Goal: Task Accomplishment & Management: Manage account settings

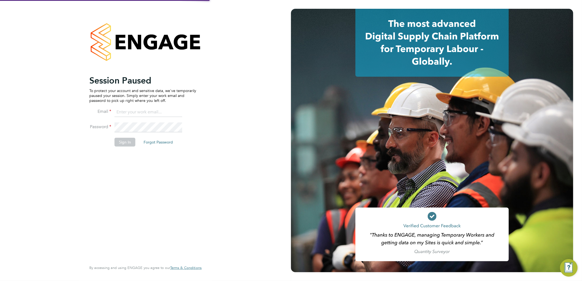
type input "sasha.baird@pretiumresourcing.co.uk"
click at [121, 139] on button "Sign In" at bounding box center [125, 142] width 21 height 9
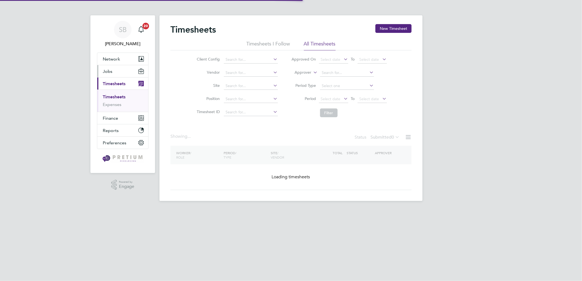
click at [107, 75] on button "Jobs" at bounding box center [122, 71] width 51 height 12
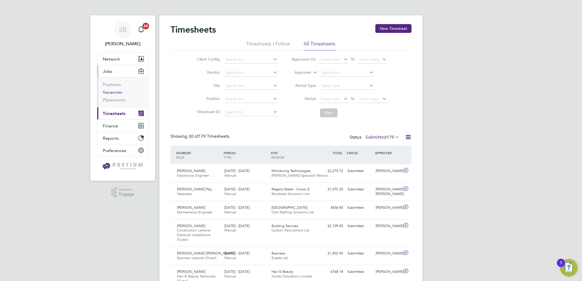
click at [110, 91] on link "Vacancies" at bounding box center [112, 92] width 19 height 5
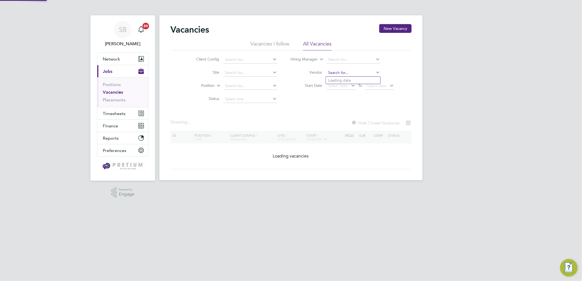
click at [330, 70] on input at bounding box center [353, 73] width 54 height 8
click at [338, 59] on input at bounding box center [353, 60] width 54 height 8
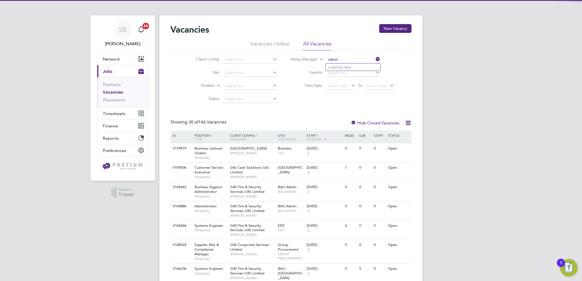
type input "nilesh"
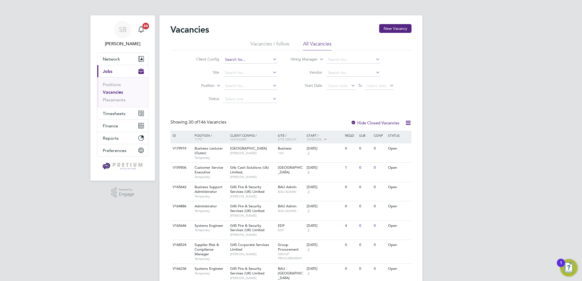
click at [235, 60] on input at bounding box center [250, 60] width 54 height 8
click at [240, 64] on li "BGIS - Permanent - BSM" at bounding box center [250, 67] width 55 height 7
type input "BGIS - Permanent - BSM"
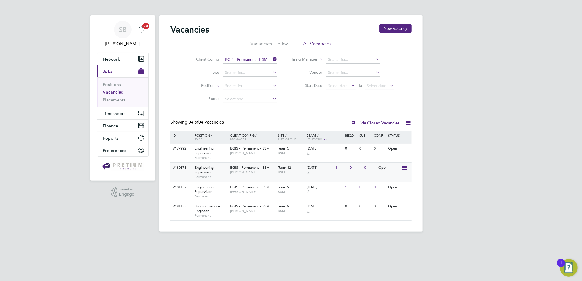
click at [277, 176] on div "Team 12 BSM" at bounding box center [291, 170] width 29 height 14
click at [117, 113] on span "Timesheets" at bounding box center [114, 113] width 23 height 5
click at [116, 106] on ul "Positions Vacancies Placements" at bounding box center [122, 92] width 51 height 30
click at [117, 116] on button "Timesheets" at bounding box center [122, 113] width 51 height 12
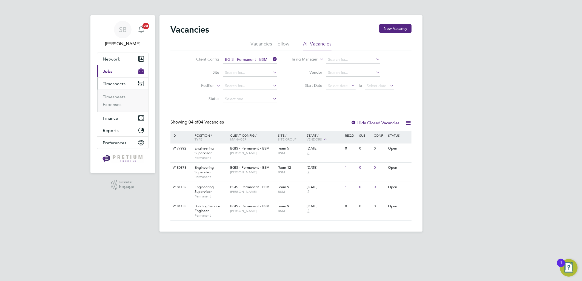
click at [111, 93] on ul "Timesheets Expenses" at bounding box center [122, 101] width 51 height 22
click at [112, 94] on ul "Timesheets Expenses" at bounding box center [122, 101] width 51 height 22
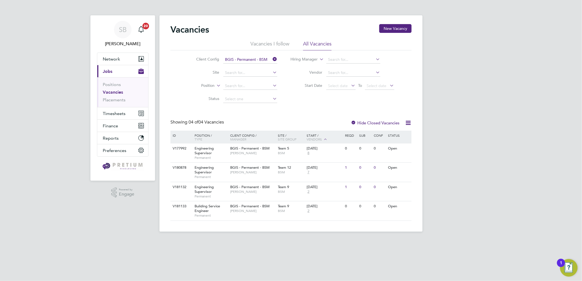
drag, startPoint x: 112, startPoint y: 94, endPoint x: 115, endPoint y: 96, distance: 4.3
click at [115, 96] on li "Vacancies" at bounding box center [123, 94] width 41 height 8
click at [113, 109] on button "Timesheets" at bounding box center [122, 113] width 51 height 12
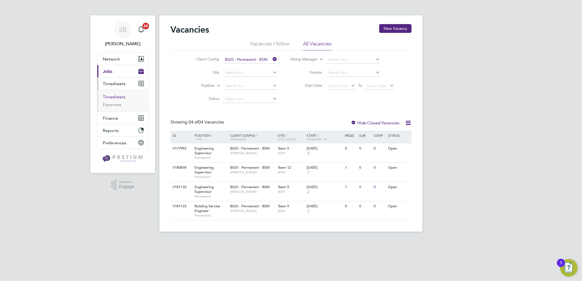
click at [115, 97] on link "Timesheets" at bounding box center [114, 96] width 23 height 5
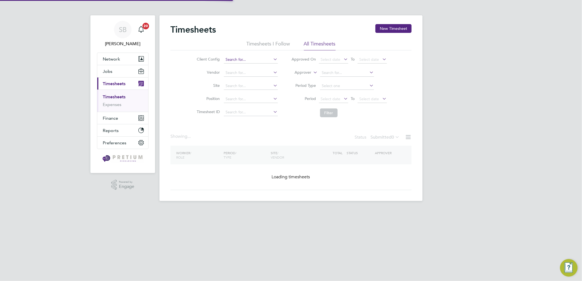
click at [255, 56] on input at bounding box center [251, 60] width 54 height 8
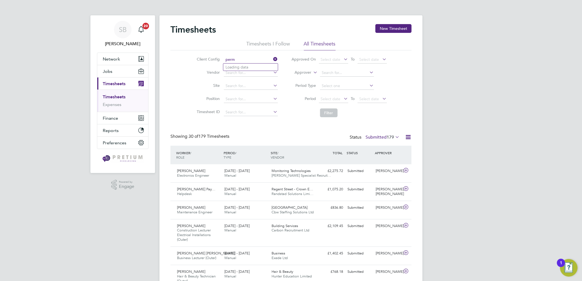
scroll to position [14, 48]
click at [255, 90] on li "BGIS - Perm anent - BSM" at bounding box center [250, 89] width 55 height 7
type input "BGIS - Permanent - BSM"
click at [334, 114] on button "Filter" at bounding box center [329, 112] width 18 height 9
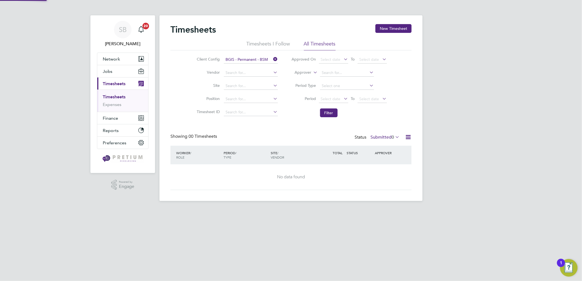
click at [374, 137] on label "Submitted 0" at bounding box center [384, 137] width 29 height 5
click at [374, 144] on li "All" at bounding box center [383, 147] width 25 height 8
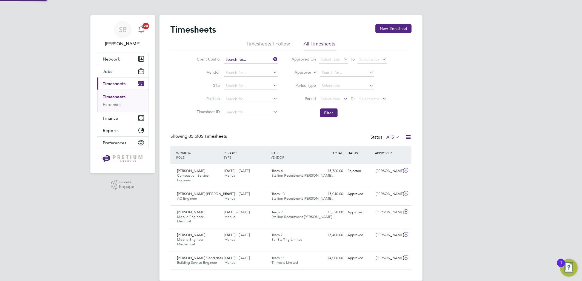
click at [264, 63] on div "Timesheets New Timesheet Timesheets I Follow All Timesheets Client Config Vendo…" at bounding box center [290, 147] width 263 height 265
click at [261, 60] on input at bounding box center [251, 60] width 54 height 8
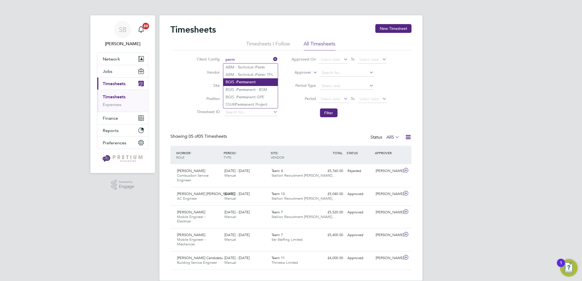
click at [248, 84] on li "BGIS - Perm anent" at bounding box center [250, 81] width 55 height 7
type input "BGIS - Permanent"
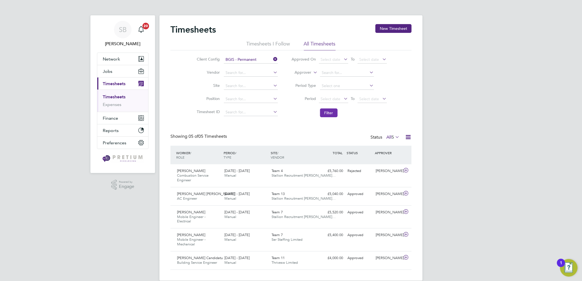
click at [333, 115] on button "Filter" at bounding box center [329, 112] width 18 height 9
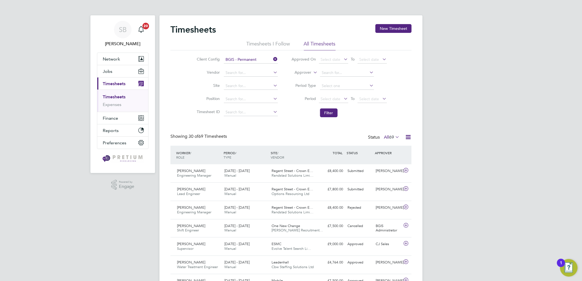
click at [394, 138] on icon at bounding box center [394, 137] width 0 height 8
click at [388, 163] on li "Submitted" at bounding box center [388, 162] width 25 height 8
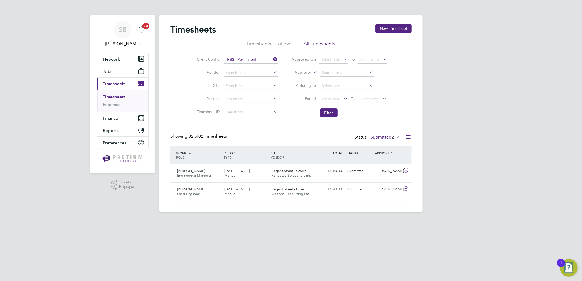
click at [299, 71] on label "Approver" at bounding box center [299, 72] width 25 height 5
click at [300, 78] on li "Worker" at bounding box center [297, 78] width 27 height 7
click at [346, 75] on input at bounding box center [347, 73] width 54 height 8
paste input "Haydar"
click at [342, 83] on li "Elnur K haydar ov" at bounding box center [346, 80] width 55 height 7
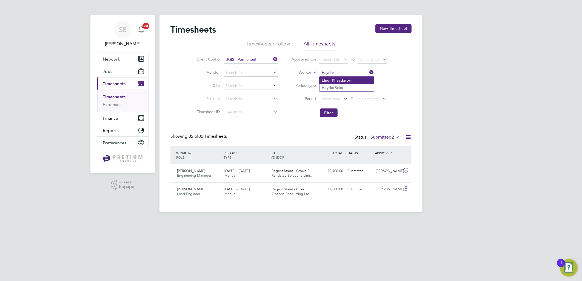
type input "Elnur Khaydarov"
click at [341, 75] on input at bounding box center [347, 73] width 54 height 8
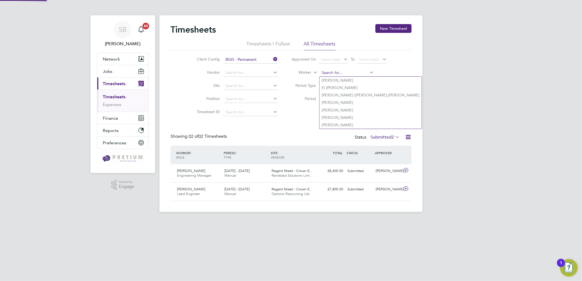
paste input "Haydar"
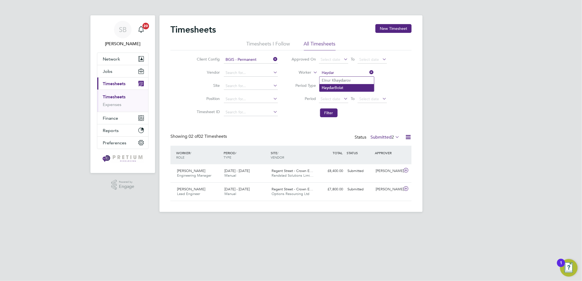
click at [344, 86] on li "Haydar Bolat" at bounding box center [346, 87] width 55 height 7
type input "Haydar Bolat"
click at [325, 111] on button "Filter" at bounding box center [329, 112] width 18 height 9
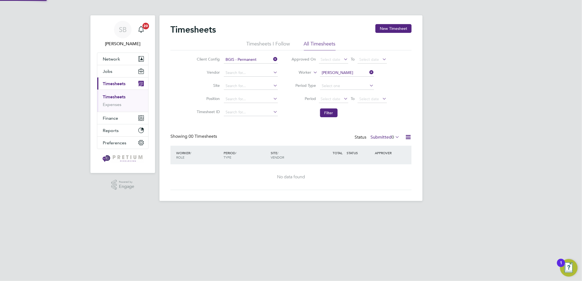
click at [267, 55] on li "Client Config BGIS - Permanent" at bounding box center [236, 59] width 96 height 13
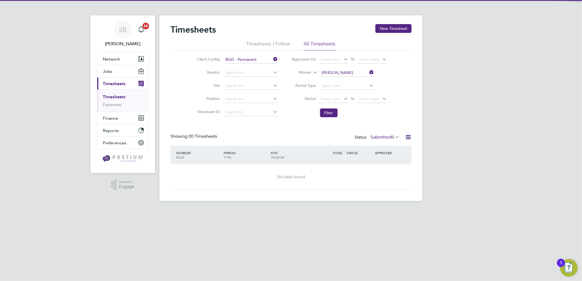
click at [278, 57] on li "Client Config BGIS - Permanent" at bounding box center [236, 59] width 96 height 13
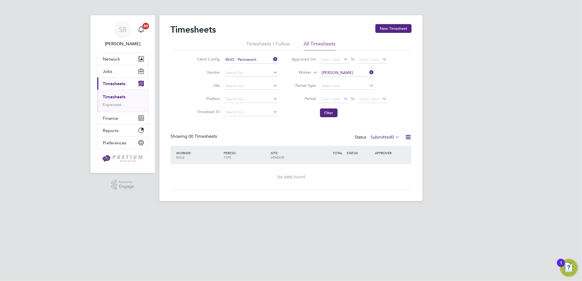
click at [272, 58] on icon at bounding box center [272, 59] width 0 height 8
click at [324, 114] on button "Filter" at bounding box center [329, 112] width 18 height 9
click at [381, 138] on label "Submitted 0" at bounding box center [384, 137] width 29 height 5
click at [381, 147] on li "All" at bounding box center [383, 147] width 25 height 8
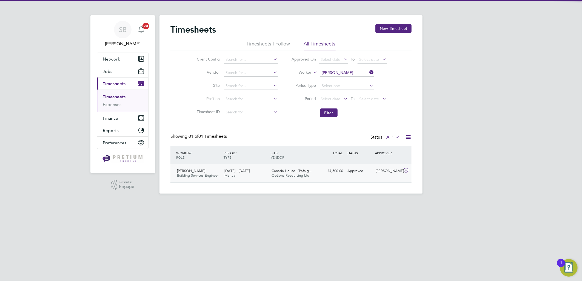
click at [251, 175] on div "7 - 13 Jul 2025 Manual" at bounding box center [245, 174] width 47 height 14
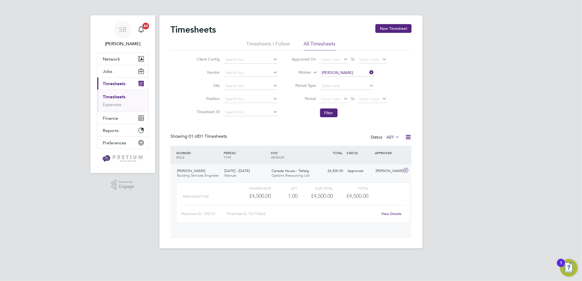
scroll to position [9, 53]
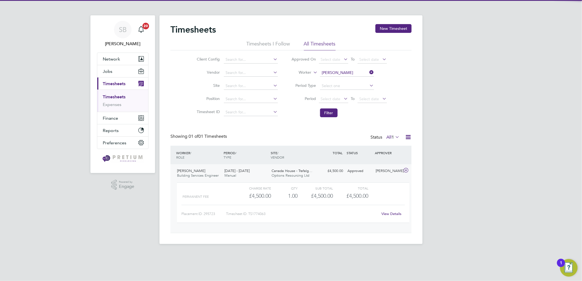
click at [389, 212] on link "View Details" at bounding box center [392, 213] width 20 height 5
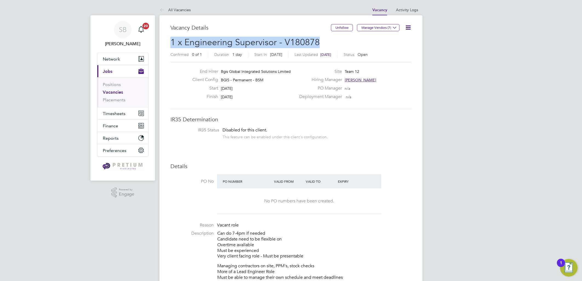
drag, startPoint x: 322, startPoint y: 43, endPoint x: 167, endPoint y: 40, distance: 155.1
copy span "1 x Engineering Supervisor - V180878"
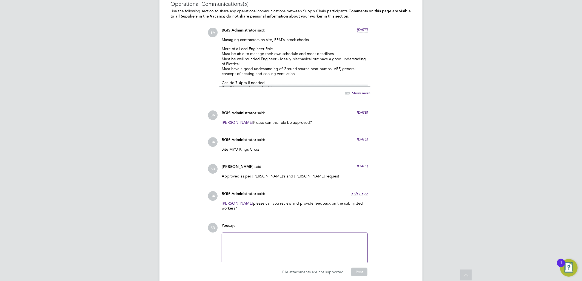
scroll to position [974, 0]
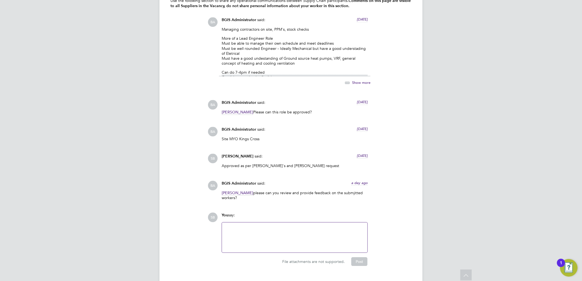
click at [358, 81] on span "Show more" at bounding box center [361, 82] width 18 height 5
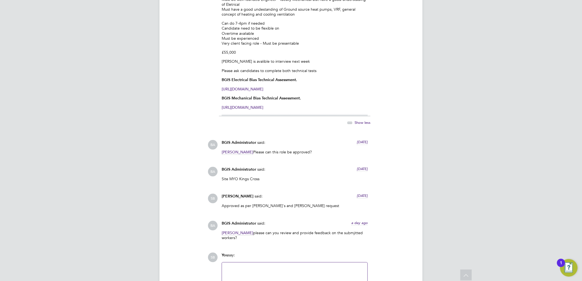
scroll to position [1076, 0]
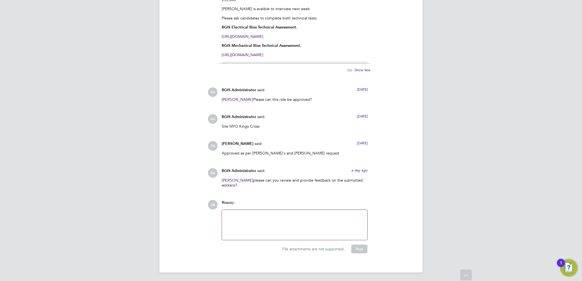
click at [363, 70] on span "Show less" at bounding box center [362, 70] width 16 height 5
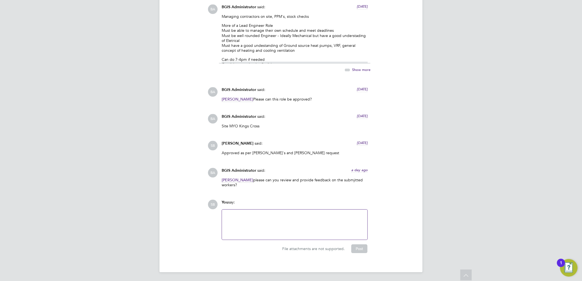
click at [362, 69] on span "Show more" at bounding box center [361, 69] width 18 height 5
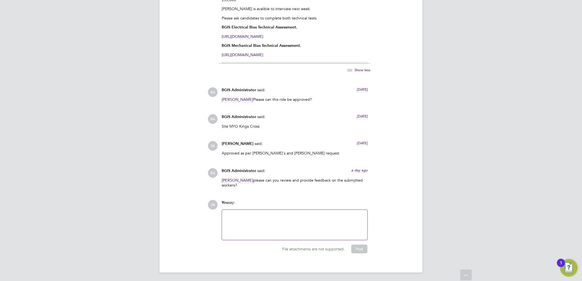
click at [361, 121] on div "BGIS Administrator said: 6 days ago" at bounding box center [295, 119] width 146 height 10
click at [360, 116] on span "6 days ago" at bounding box center [362, 116] width 11 height 5
click at [360, 116] on span "19 Sep 2025, 10:31" at bounding box center [357, 116] width 21 height 5
click at [360, 116] on span "6 days ago" at bounding box center [362, 116] width 11 height 5
click at [360, 116] on span "19 Sep 2025, 10:31" at bounding box center [357, 116] width 21 height 5
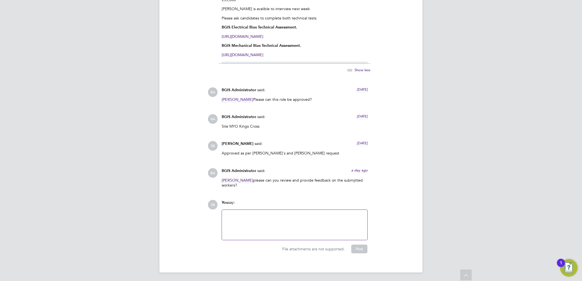
click at [364, 90] on span "6 days ago" at bounding box center [362, 89] width 11 height 5
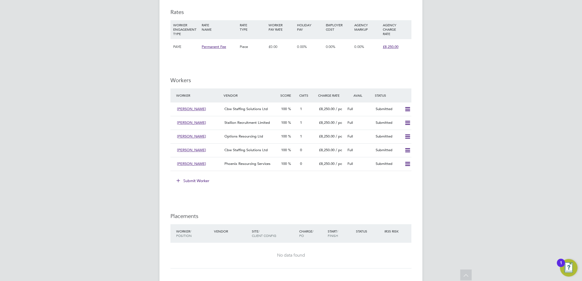
scroll to position [730, 0]
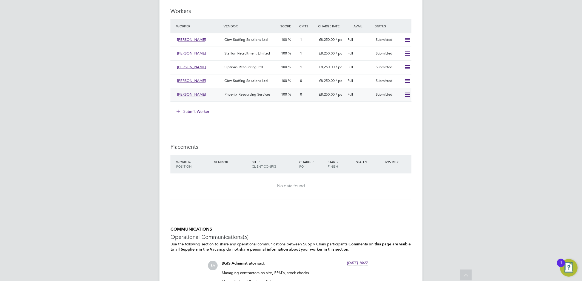
click at [244, 91] on div "Phoenix Resourcing Services" at bounding box center [250, 94] width 57 height 9
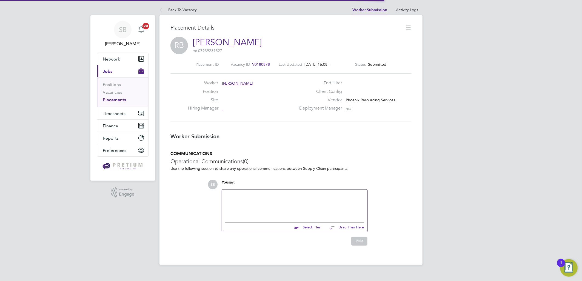
scroll to position [3, 3]
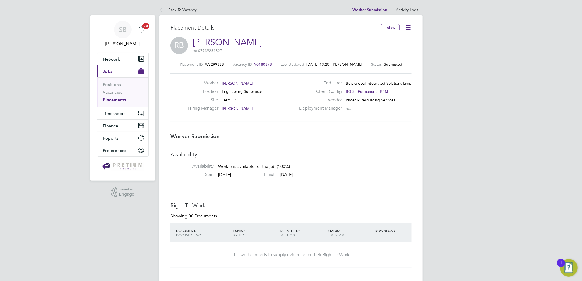
click at [405, 28] on icon at bounding box center [408, 27] width 7 height 7
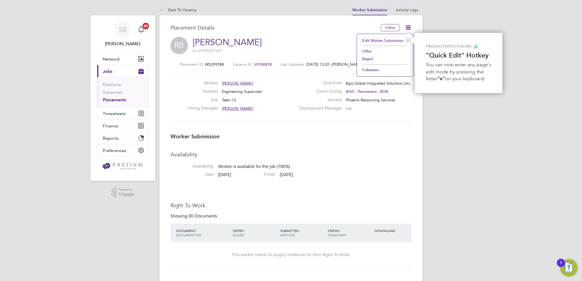
click at [368, 61] on li "Reject" at bounding box center [385, 59] width 51 height 8
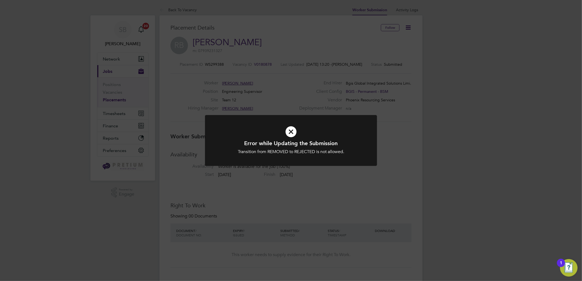
click at [274, 76] on div "Error while Updating the Submission Transition from REMOVED to REJECTED is not …" at bounding box center [291, 140] width 582 height 281
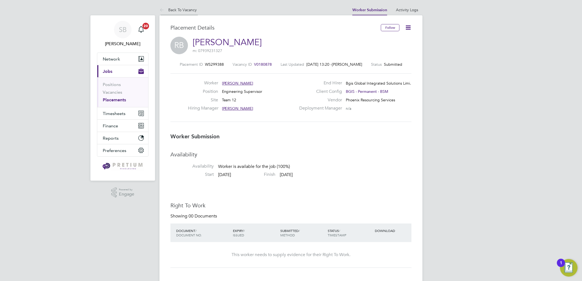
click at [183, 8] on link "Back To Vacancy" at bounding box center [177, 9] width 37 height 5
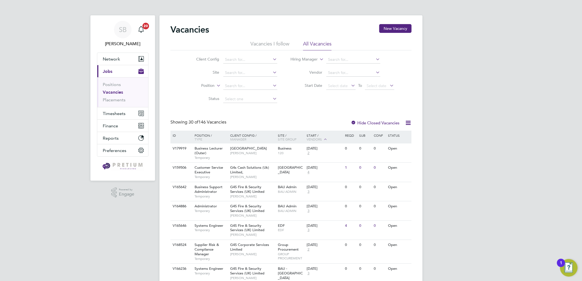
click at [240, 61] on input at bounding box center [250, 60] width 54 height 8
click at [258, 68] on li "BGIS - Permanent" at bounding box center [250, 67] width 55 height 7
type input "BGIS - Permanent"
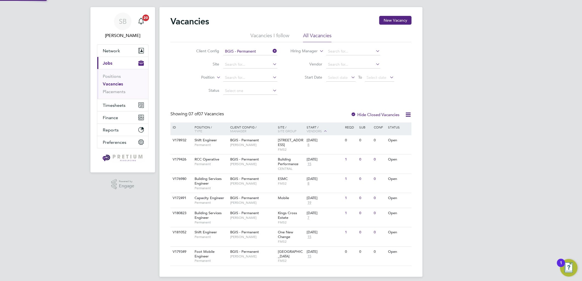
scroll to position [13, 0]
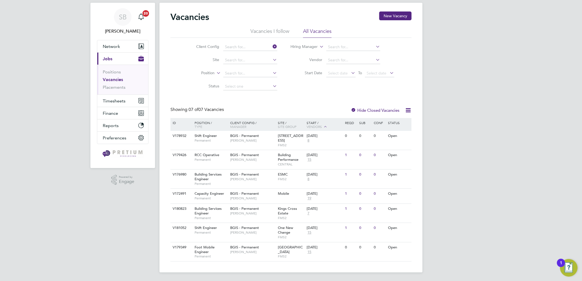
click at [248, 45] on div "Vacancies I follow All Vacancies Client Config Site Position Status Hiring Mana…" at bounding box center [290, 60] width 241 height 65
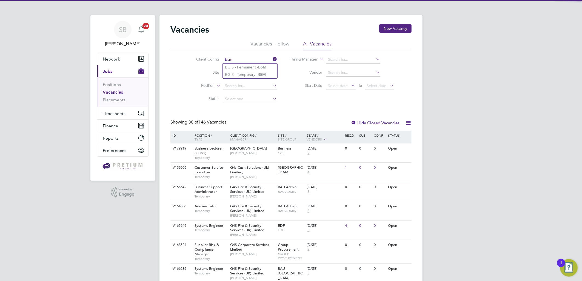
click at [258, 68] on li "BGIS - Permanent - BSM" at bounding box center [250, 67] width 55 height 7
type input "BGIS - Permanent - BSM"
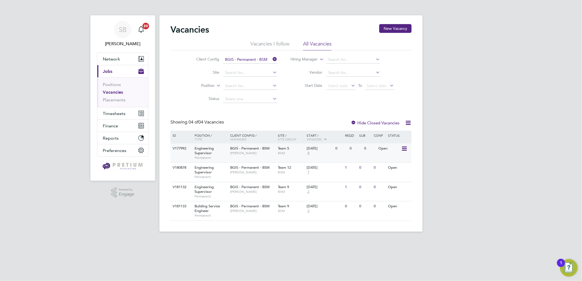
click at [256, 148] on span "BGIS - Permanent - BSM" at bounding box center [249, 148] width 39 height 5
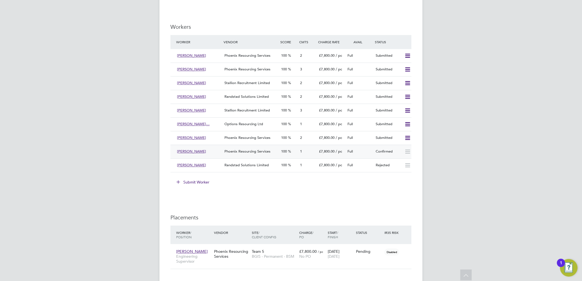
click at [245, 155] on div "Phoenix Resourcing Services" at bounding box center [250, 151] width 57 height 9
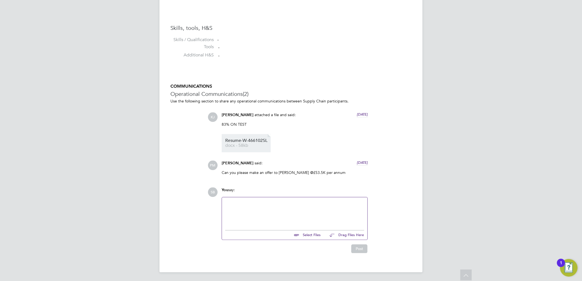
click at [247, 145] on span "docx - 58kb" at bounding box center [247, 146] width 44 height 4
click at [251, 141] on span "Resume-W-466102SL" at bounding box center [247, 141] width 44 height 4
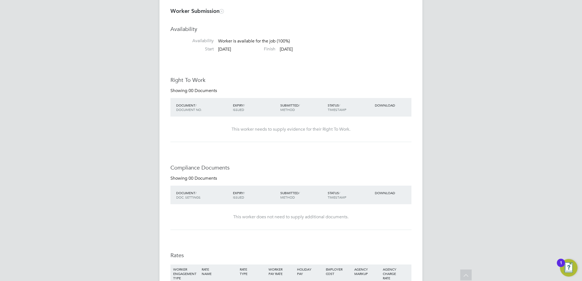
scroll to position [517, 0]
